Goal: Obtain resource: Download file/media

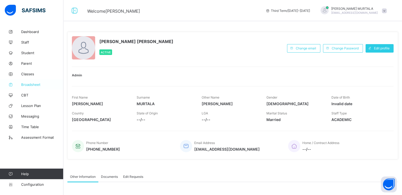
click at [30, 85] on span "Broadsheet" at bounding box center [42, 85] width 42 height 4
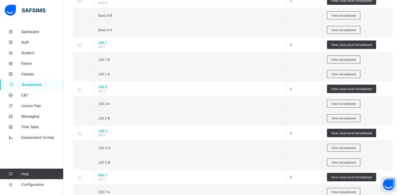
scroll to position [424, 0]
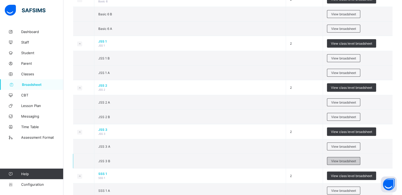
click at [342, 159] on span "View broadsheet" at bounding box center [343, 161] width 25 height 4
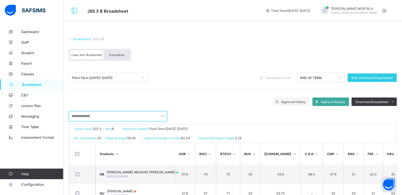
click at [98, 116] on input "text" at bounding box center [118, 116] width 98 height 10
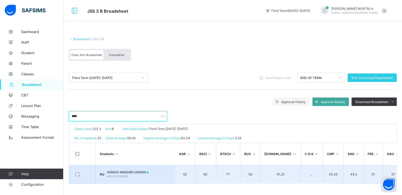
type input "****"
click at [124, 172] on span "ASMA'U MAIGARI USMAN" at bounding box center [128, 172] width 42 height 4
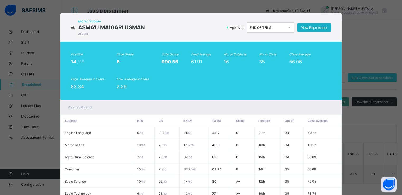
click at [314, 28] on span "View Reportsheet" at bounding box center [314, 28] width 26 height 4
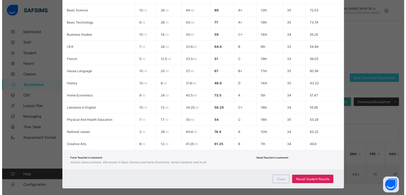
scroll to position [173, 0]
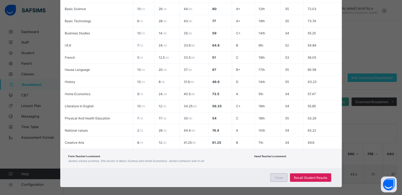
click at [276, 177] on span "Close" at bounding box center [279, 178] width 8 height 4
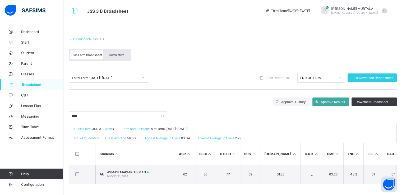
click at [116, 56] on span "Cumulative" at bounding box center [116, 55] width 15 height 4
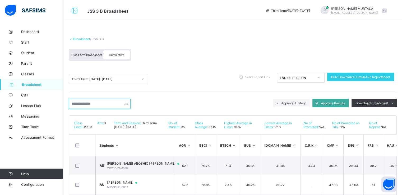
click at [95, 104] on input "text" at bounding box center [100, 104] width 62 height 10
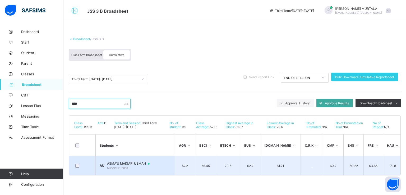
type input "****"
click at [128, 164] on span "ASMA'U MAIGARI USMAN" at bounding box center [131, 164] width 48 height 4
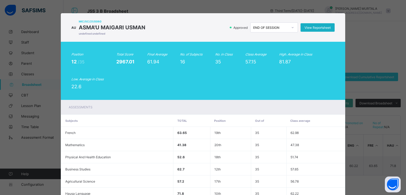
click at [314, 27] on span "View Reportsheet" at bounding box center [318, 28] width 26 height 4
click at [403, 61] on div "AU MIC/SC/21/0060 ASMA'U MAIGARI USMAN undefined undefined Approved END OF SESS…" at bounding box center [203, 97] width 406 height 195
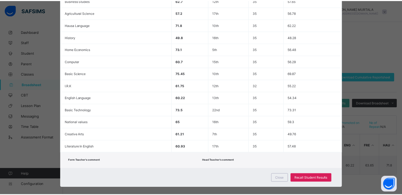
scroll to position [175, 0]
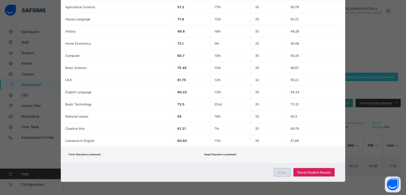
click at [279, 172] on span "Close" at bounding box center [282, 173] width 8 height 4
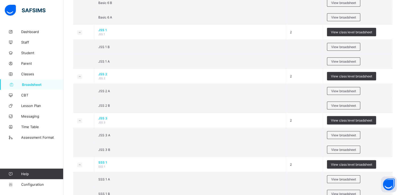
scroll to position [443, 0]
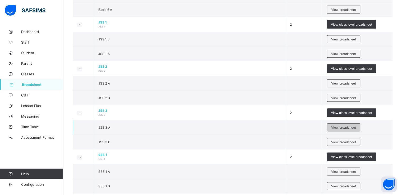
click at [341, 126] on span "View broadsheet" at bounding box center [343, 128] width 25 height 4
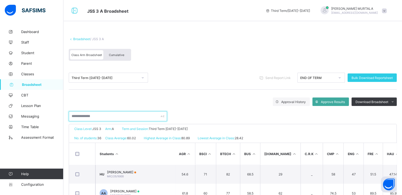
click at [95, 117] on input "text" at bounding box center [118, 116] width 98 height 10
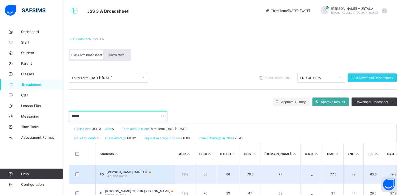
type input "******"
click at [131, 172] on span "FATIMA ZARA DANLAMI" at bounding box center [129, 172] width 44 height 4
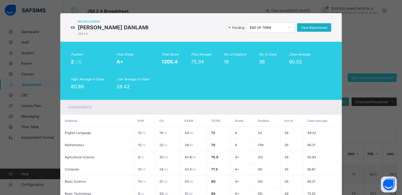
click at [317, 28] on span "View Reportsheet" at bounding box center [314, 28] width 26 height 4
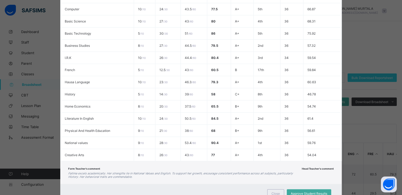
scroll to position [182, 0]
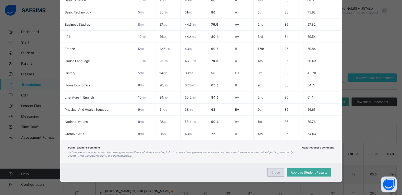
click at [278, 172] on span "Close" at bounding box center [276, 173] width 8 height 4
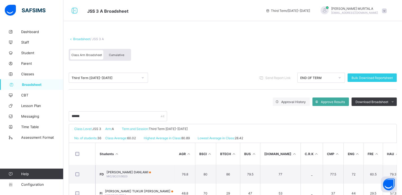
click at [117, 53] on span "Cumulative" at bounding box center [116, 55] width 15 height 4
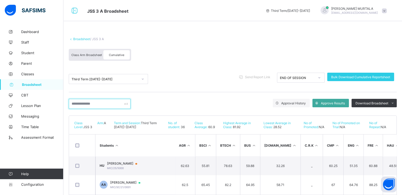
click at [100, 105] on input "text" at bounding box center [100, 104] width 62 height 10
type input "*****"
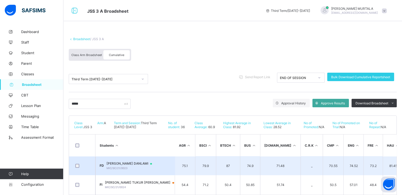
click at [125, 163] on span "FATIMA ZARA DANLAMI" at bounding box center [132, 164] width 51 height 4
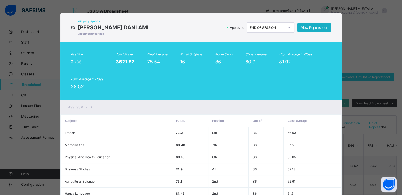
click at [311, 28] on span "View Reportsheet" at bounding box center [314, 28] width 26 height 4
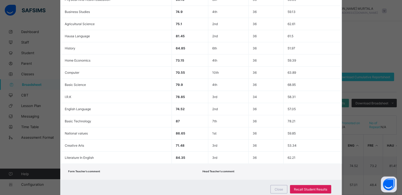
scroll to position [175, 0]
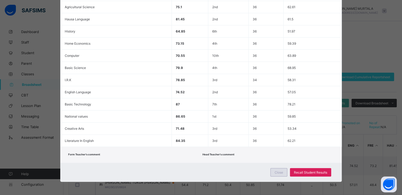
click at [276, 172] on span "Close" at bounding box center [279, 173] width 8 height 4
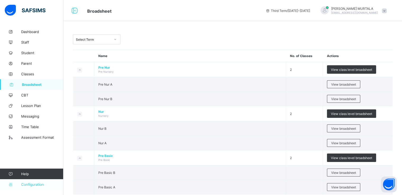
click at [31, 183] on span "Configuration" at bounding box center [42, 184] width 42 height 4
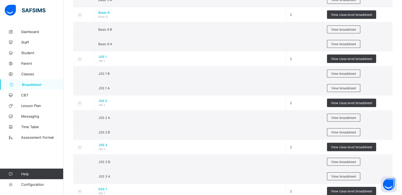
scroll to position [427, 0]
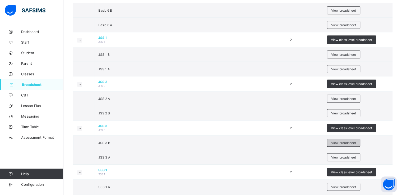
click at [348, 141] on span "View broadsheet" at bounding box center [343, 143] width 25 height 4
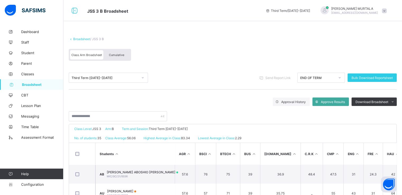
click at [143, 78] on icon at bounding box center [143, 77] width 2 height 1
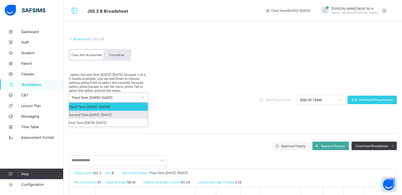
click at [78, 111] on div "Second Term 2024-2025" at bounding box center [108, 115] width 79 height 8
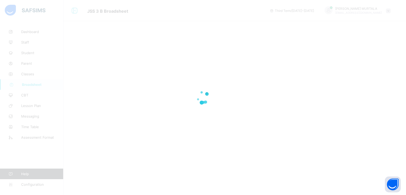
click at [196, 20] on div at bounding box center [203, 97] width 406 height 195
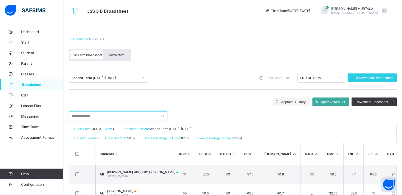
click at [101, 115] on input "text" at bounding box center [118, 116] width 98 height 10
type input "****"
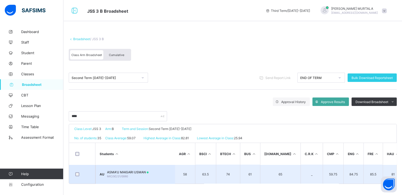
click at [127, 173] on span "ASMA'U MAIGARI USMAN" at bounding box center [128, 172] width 42 height 4
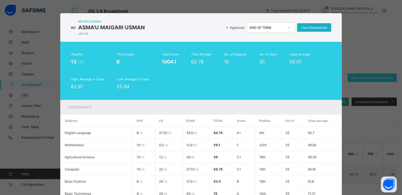
click at [312, 26] on span "View Reportsheet" at bounding box center [314, 28] width 26 height 4
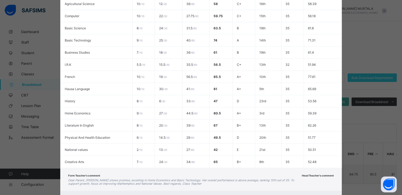
scroll to position [182, 0]
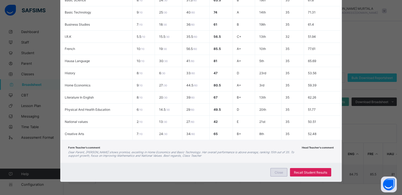
click at [280, 172] on span "Close" at bounding box center [279, 173] width 8 height 4
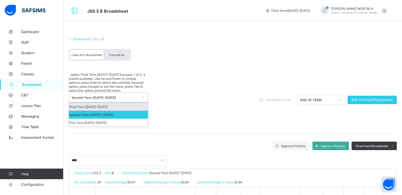
click at [143, 95] on icon at bounding box center [142, 97] width 3 height 5
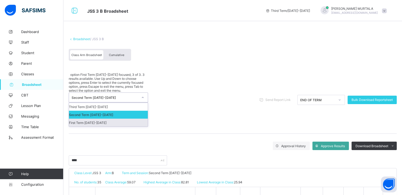
click at [109, 119] on div "First Term 2024-2025" at bounding box center [108, 123] width 79 height 8
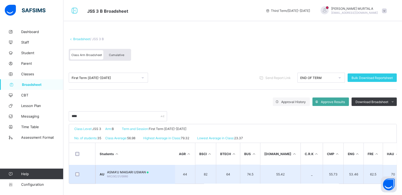
click at [131, 171] on span "ASMA'U MAIGARI USMAN" at bounding box center [128, 172] width 42 height 4
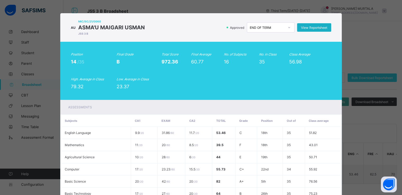
click at [314, 27] on span "View Reportsheet" at bounding box center [314, 28] width 26 height 4
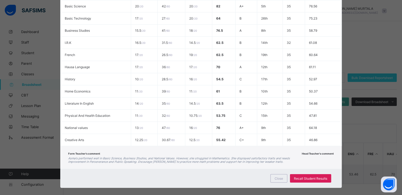
scroll to position [176, 0]
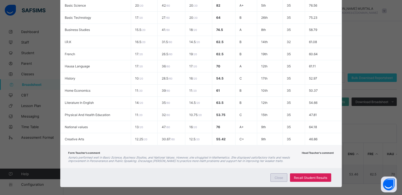
click at [279, 179] on span "Close" at bounding box center [279, 178] width 8 height 4
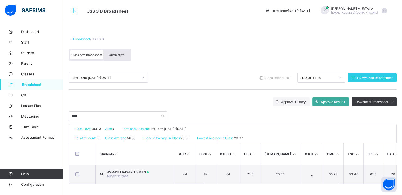
click at [35, 83] on span "Broadsheet" at bounding box center [43, 85] width 42 height 4
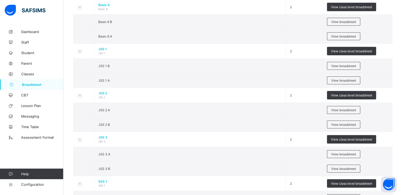
scroll to position [420, 0]
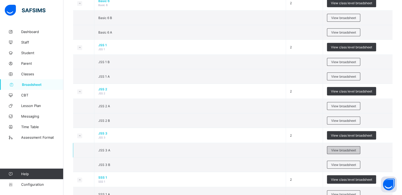
click at [335, 146] on div "View broadsheet" at bounding box center [343, 150] width 33 height 8
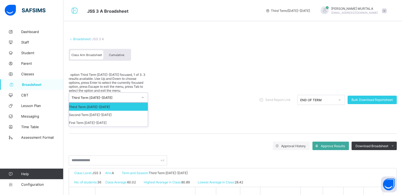
click at [142, 93] on div at bounding box center [142, 97] width 9 height 8
click at [110, 111] on div "Second Term 2024-2025" at bounding box center [108, 115] width 79 height 8
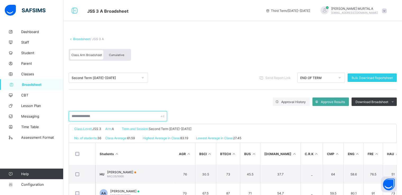
click at [106, 116] on input "text" at bounding box center [118, 116] width 98 height 10
type input "*****"
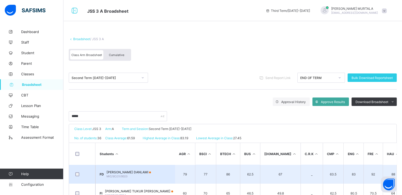
click at [126, 173] on span "FATIMA ZARA DANLAMI" at bounding box center [129, 172] width 44 height 4
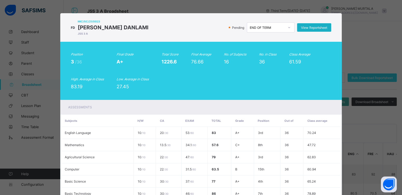
click at [314, 27] on span "View Reportsheet" at bounding box center [314, 28] width 26 height 4
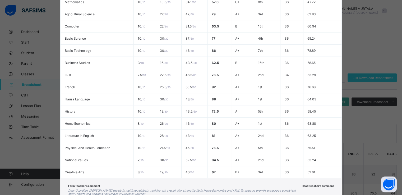
scroll to position [182, 0]
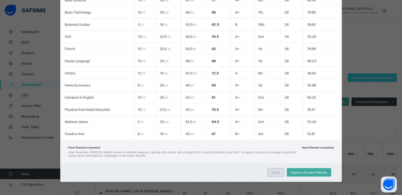
click at [273, 173] on span "Close" at bounding box center [276, 173] width 8 height 4
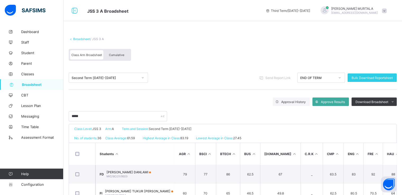
click at [144, 77] on icon at bounding box center [142, 77] width 3 height 5
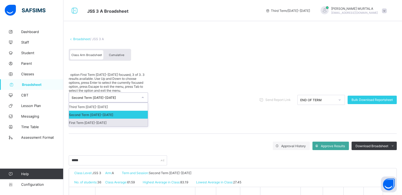
click at [104, 119] on div "First Term 2024-2025" at bounding box center [108, 123] width 79 height 8
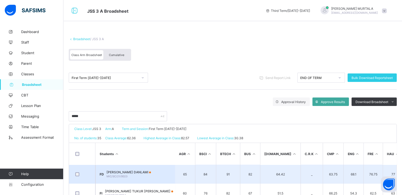
click at [125, 171] on span "FATIMA ZARA DANLAMI" at bounding box center [129, 172] width 44 height 4
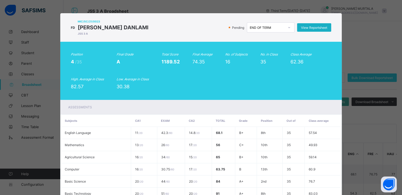
click at [311, 26] on span "View Reportsheet" at bounding box center [314, 28] width 26 height 4
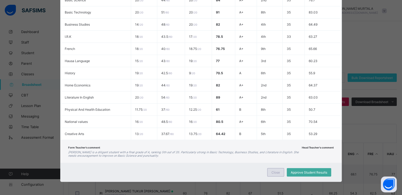
click at [276, 173] on span "Close" at bounding box center [276, 173] width 8 height 4
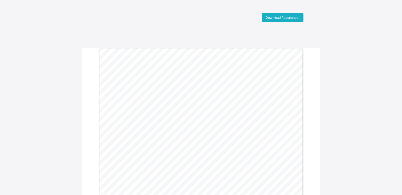
click at [283, 13] on div "Download Reportsheet" at bounding box center [283, 17] width 42 height 8
click at [279, 19] on span "Download Reportsheet" at bounding box center [283, 18] width 34 height 4
click at [290, 18] on span "Download Reportsheet" at bounding box center [283, 18] width 34 height 4
click at [268, 45] on div "Download Reportsheet Gwarzo Road, P.O. Box 701, Kano - Nigeria. Tel: 0906 358 2…" at bounding box center [201, 110] width 402 height 195
click at [285, 14] on div "Download Reportsheet" at bounding box center [283, 17] width 42 height 8
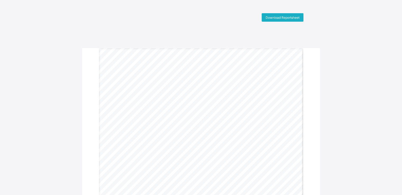
click at [278, 16] on span "Download Reportsheet" at bounding box center [283, 18] width 34 height 4
click at [277, 18] on span "Download Reportsheet" at bounding box center [283, 18] width 34 height 4
click at [279, 14] on div "Download Reportsheet" at bounding box center [283, 17] width 42 height 8
click at [281, 18] on span "Download Reportsheet" at bounding box center [283, 18] width 34 height 4
